Goal: Task Accomplishment & Management: Use online tool/utility

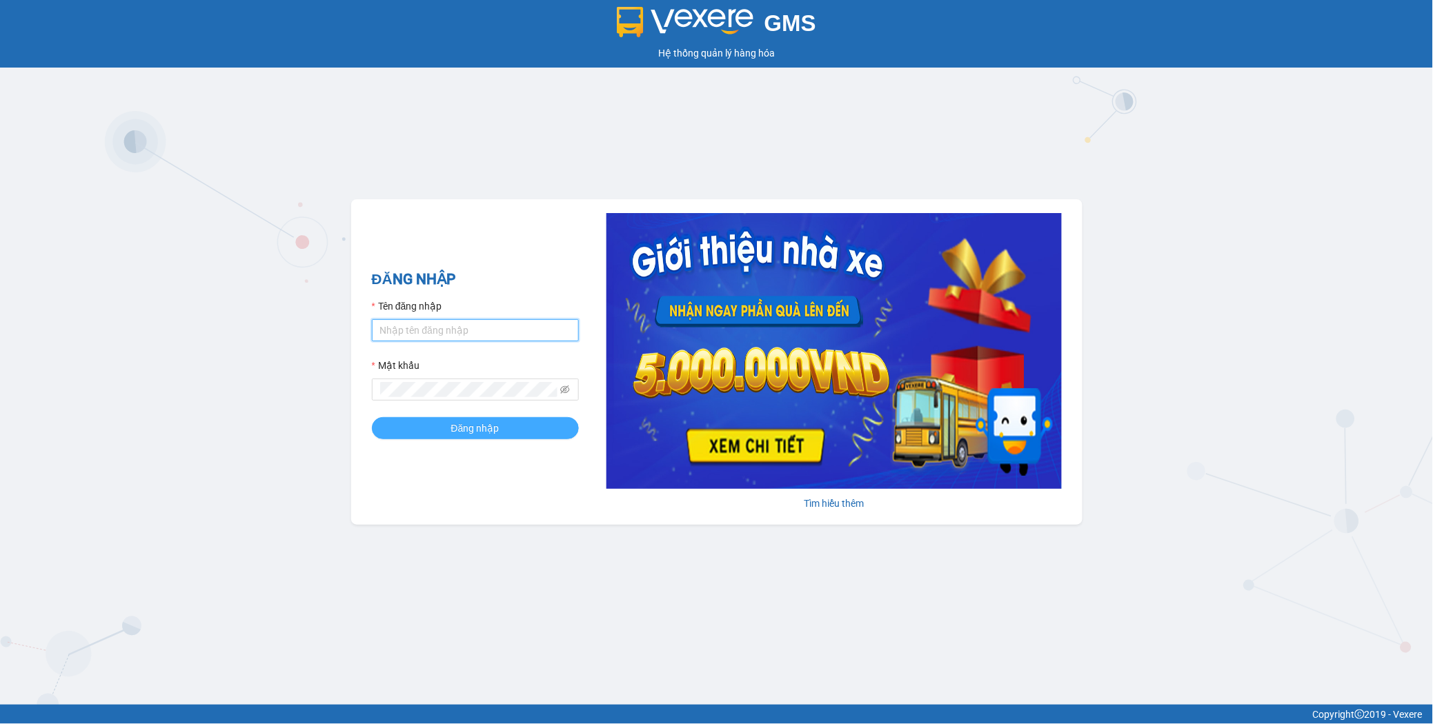
type input "maisuong.apq"
click at [483, 422] on span "Đăng nhập" at bounding box center [475, 428] width 48 height 15
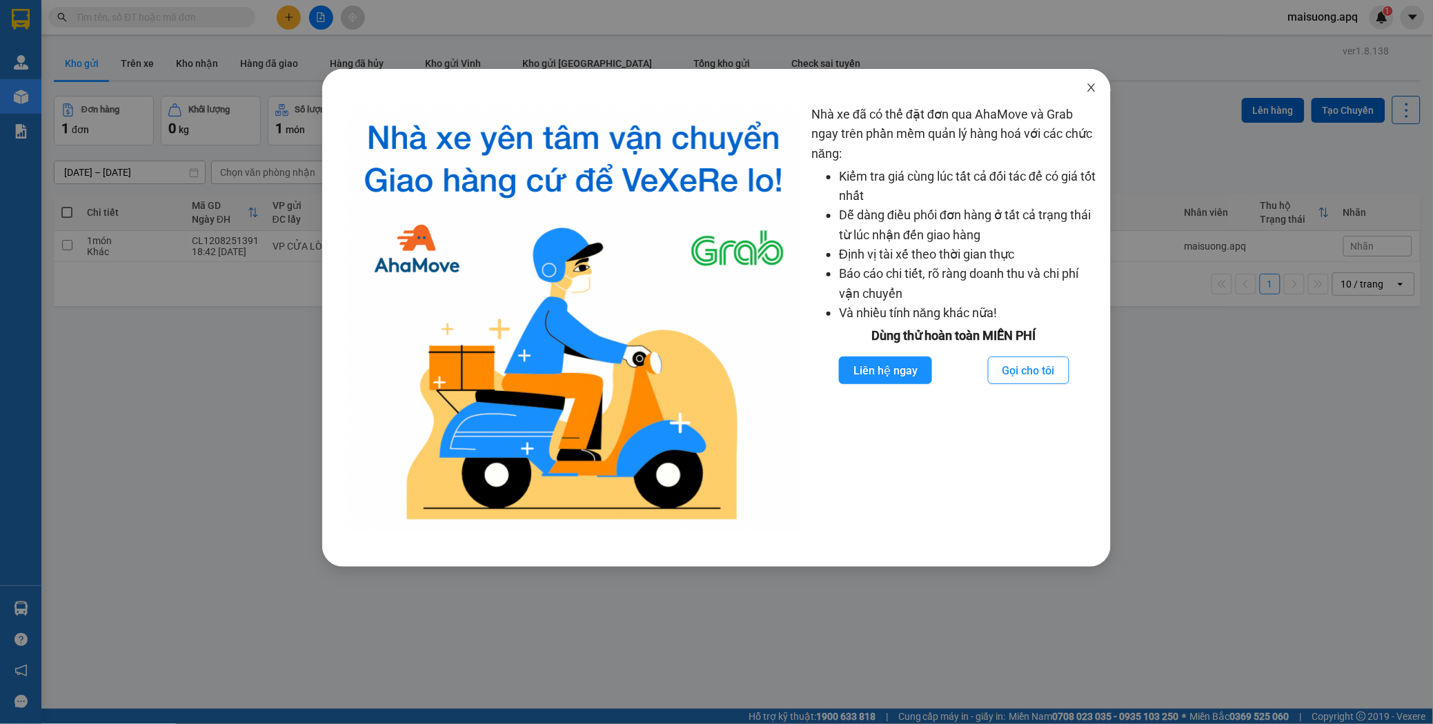
click at [1097, 86] on icon "close" at bounding box center [1091, 87] width 11 height 11
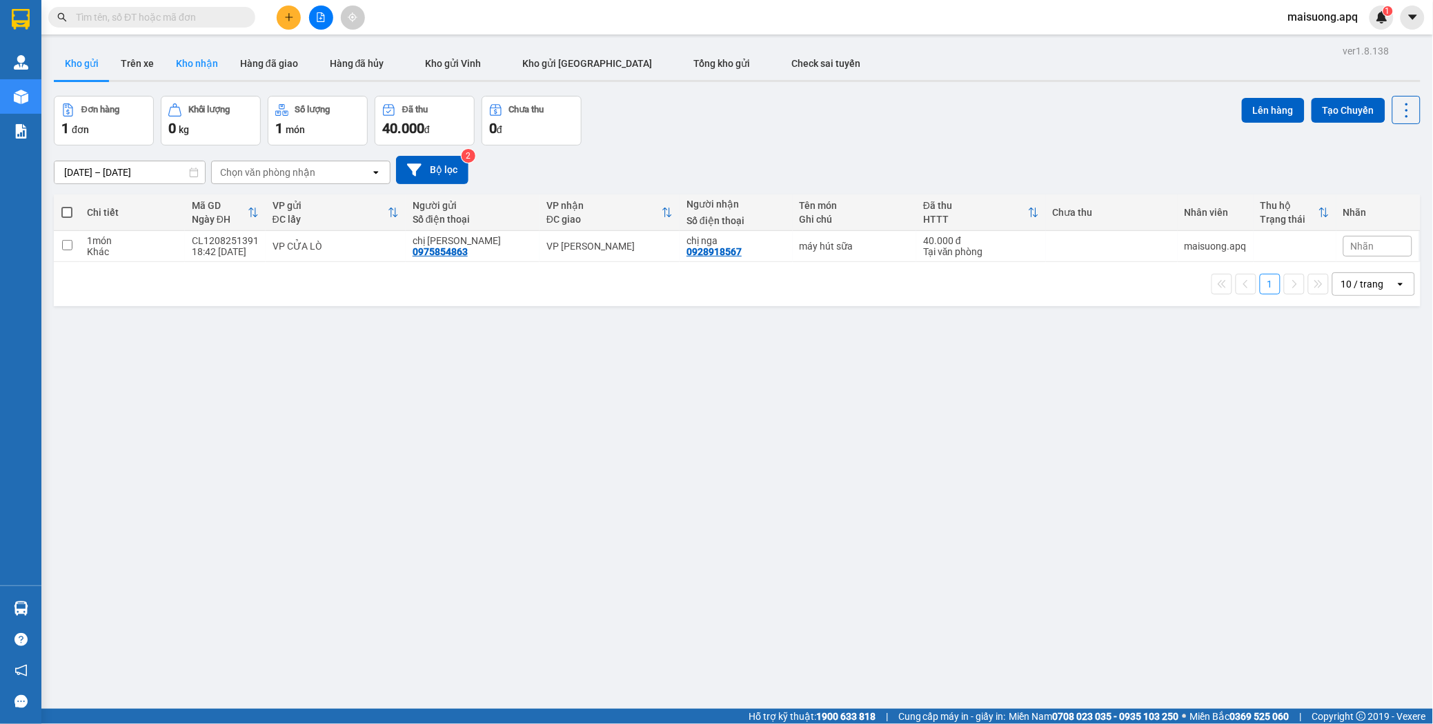
click at [221, 52] on button "Kho nhận" at bounding box center [197, 63] width 64 height 33
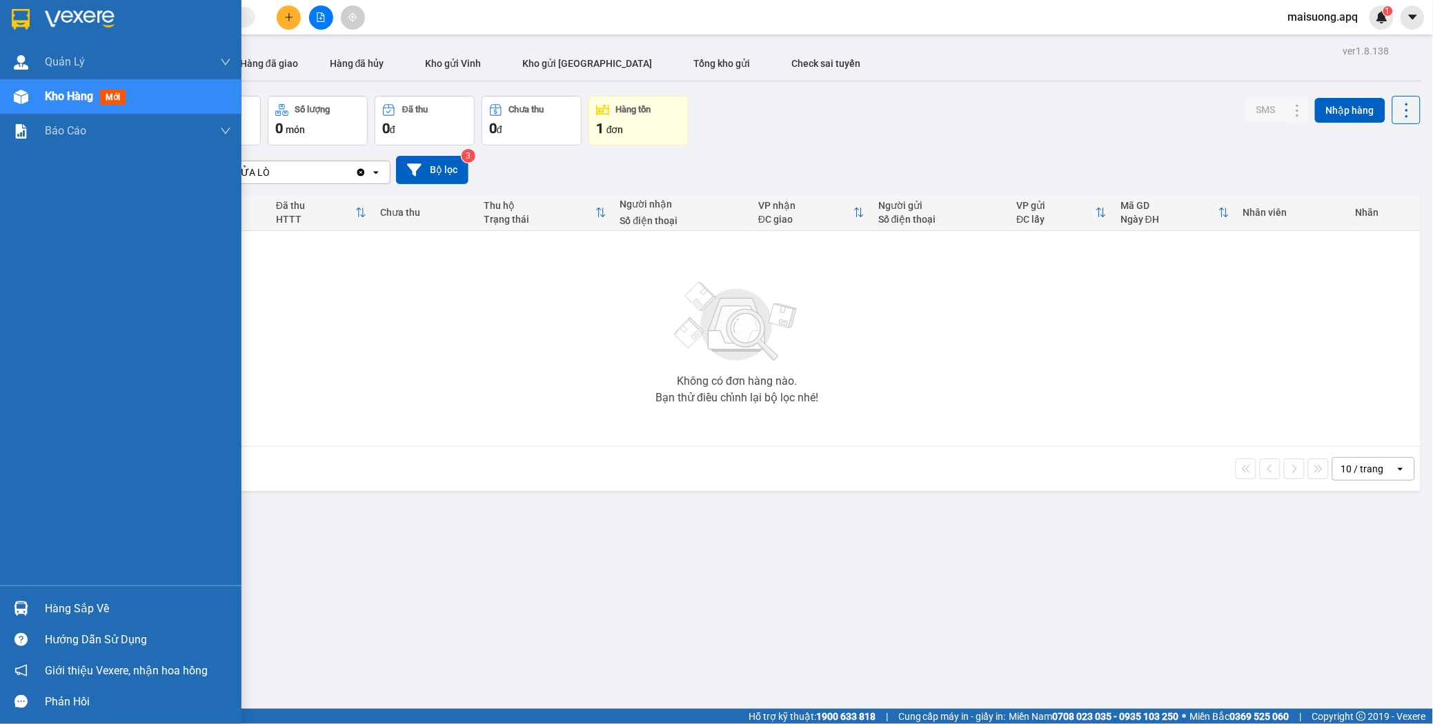
click at [90, 611] on div "Hàng sắp về" at bounding box center [138, 609] width 186 height 21
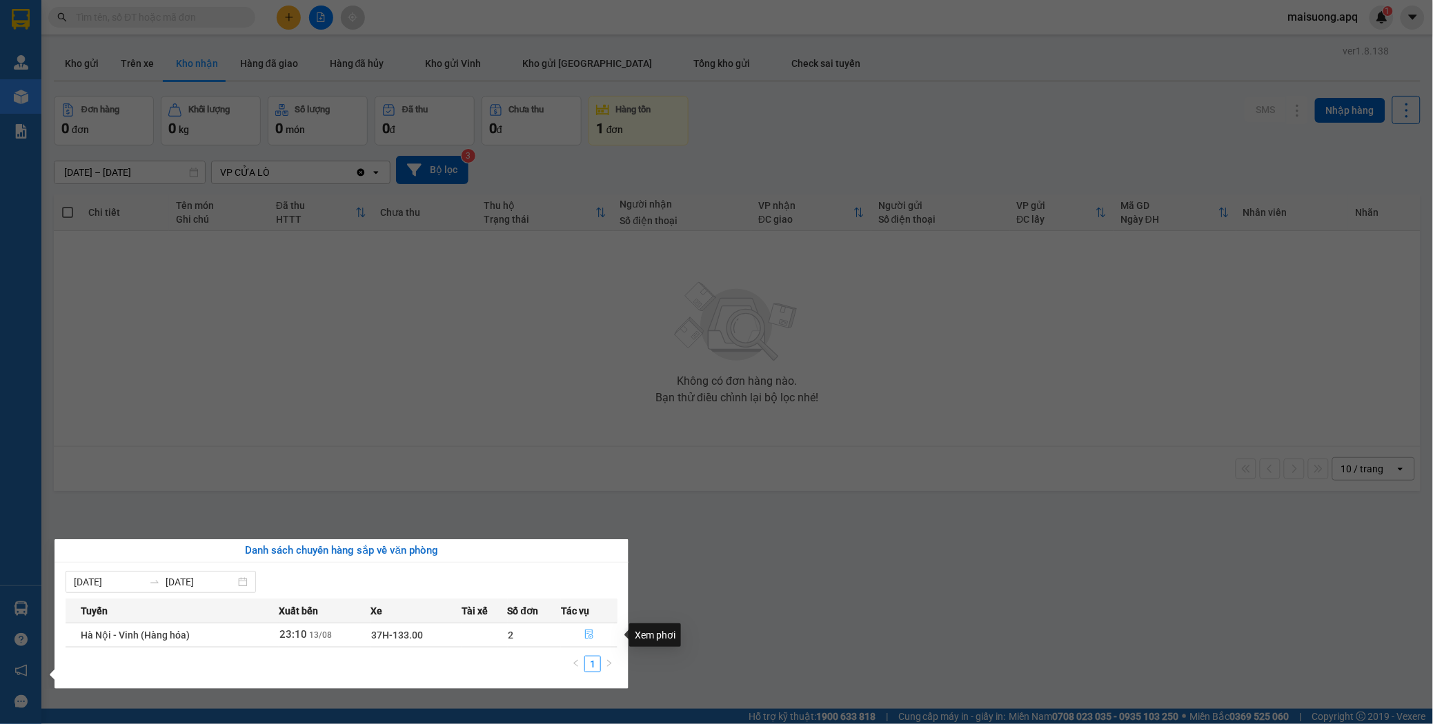
click at [588, 631] on icon "file-done" at bounding box center [589, 635] width 8 height 10
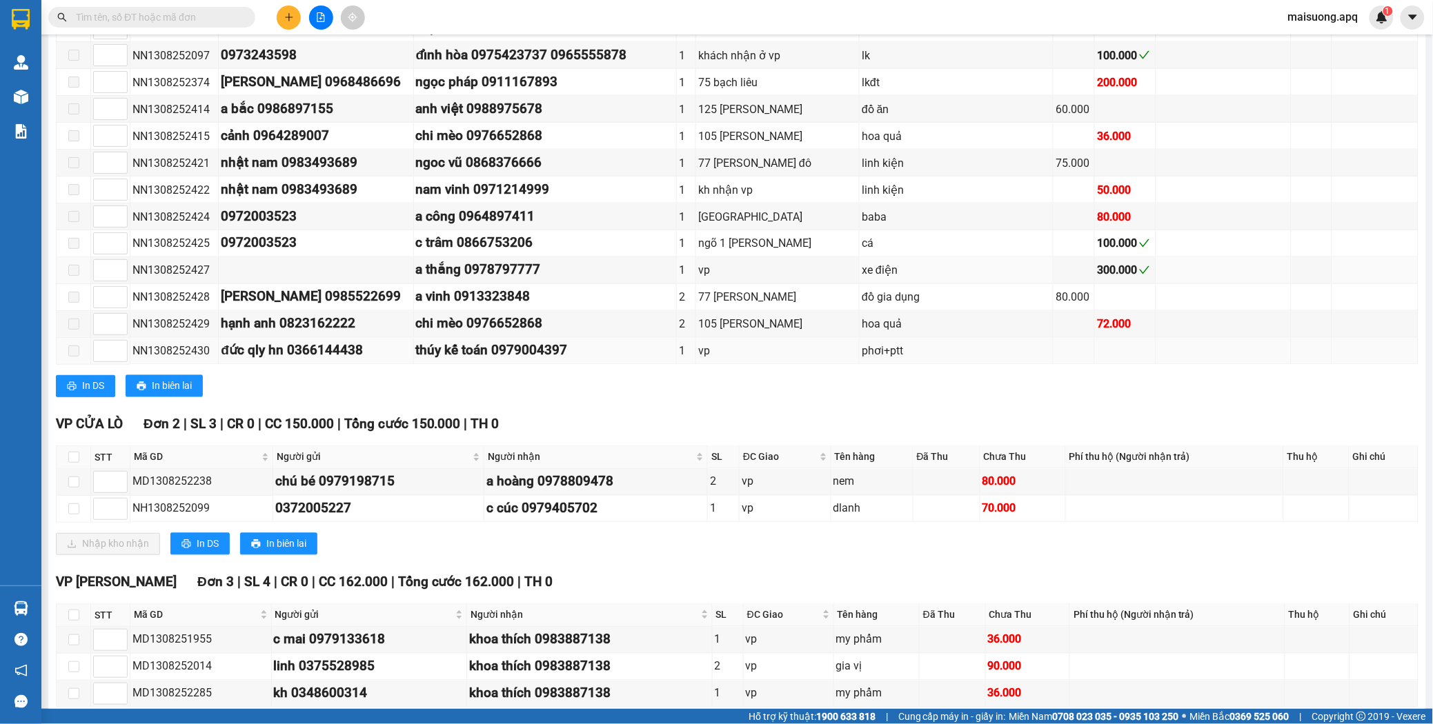
scroll to position [761, 0]
